Goal: Task Accomplishment & Management: Use online tool/utility

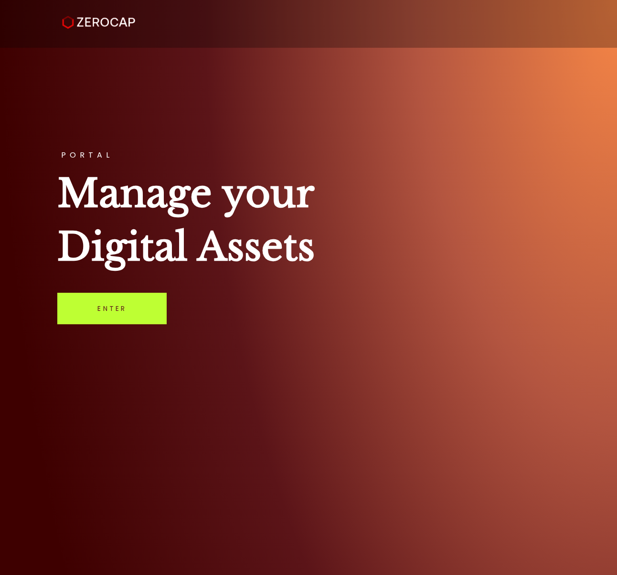
drag, startPoint x: 0, startPoint y: 0, endPoint x: 96, endPoint y: 295, distance: 310.8
click at [96, 295] on link "Enter" at bounding box center [111, 308] width 109 height 31
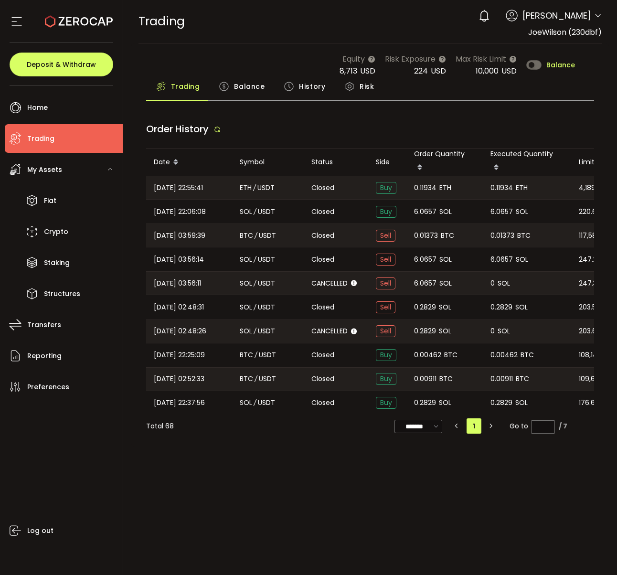
type input "***"
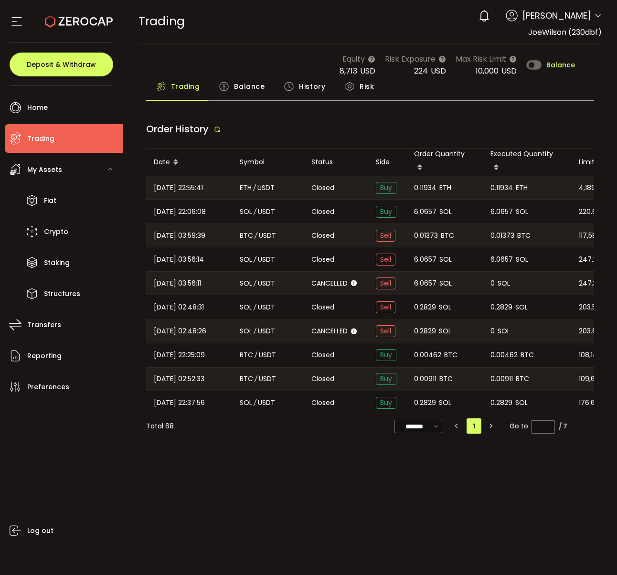
type input "***"
